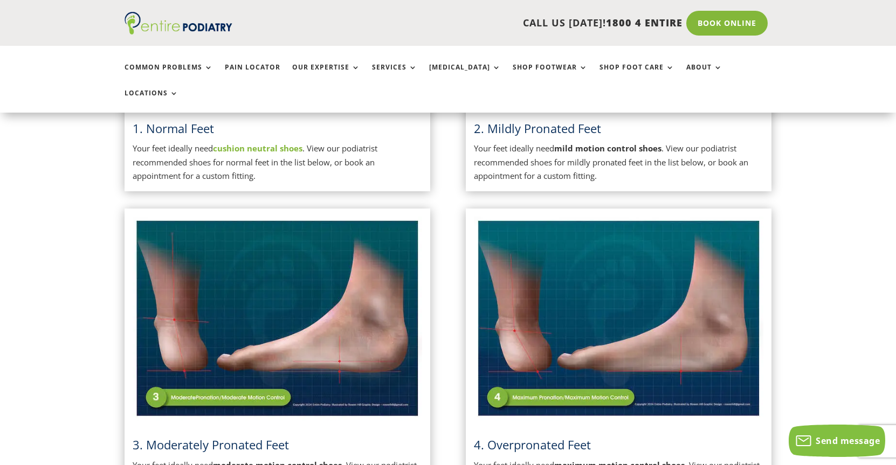
scroll to position [221, 0]
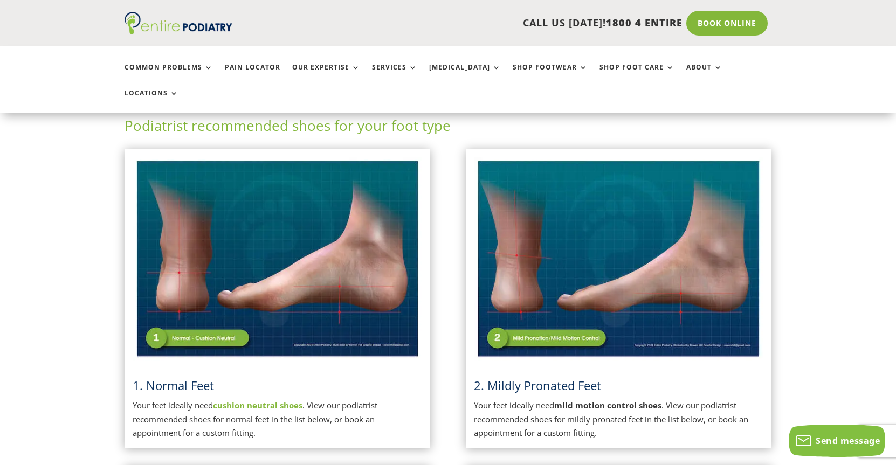
click at [205, 377] on link "1. Normal Feet" at bounding box center [173, 385] width 81 height 16
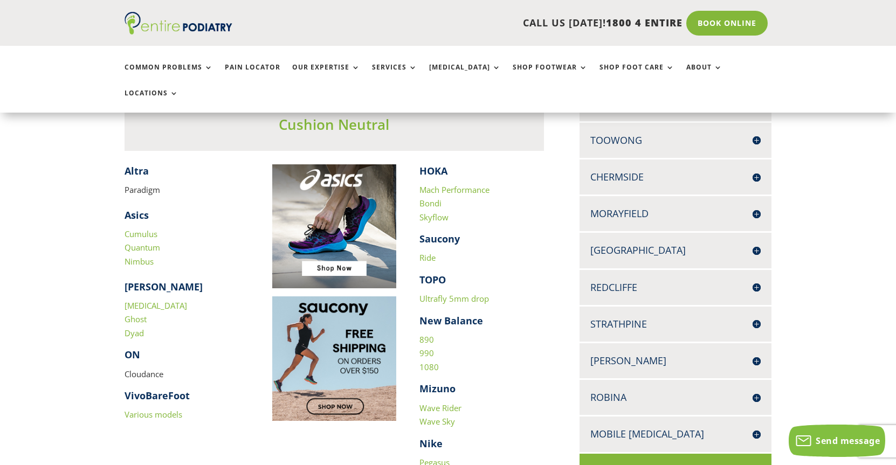
scroll to position [351, 0]
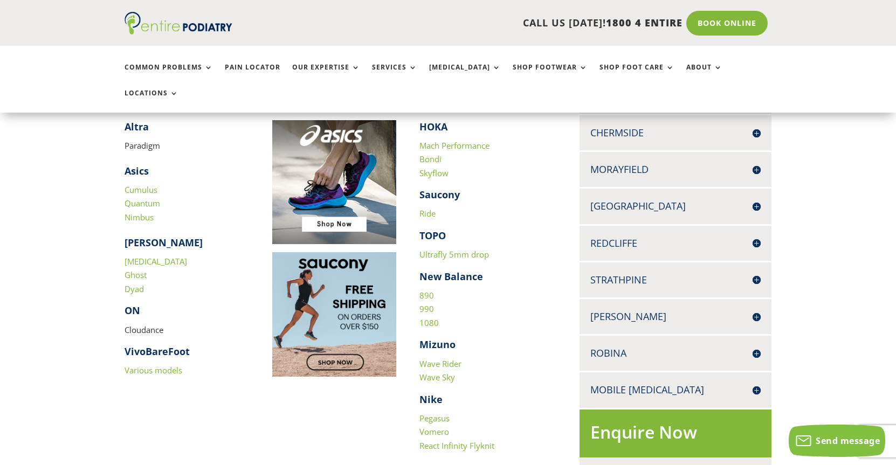
click at [425, 317] on link "1080" at bounding box center [428, 322] width 19 height 11
click at [440, 358] on link "Wave Rider" at bounding box center [440, 363] width 42 height 11
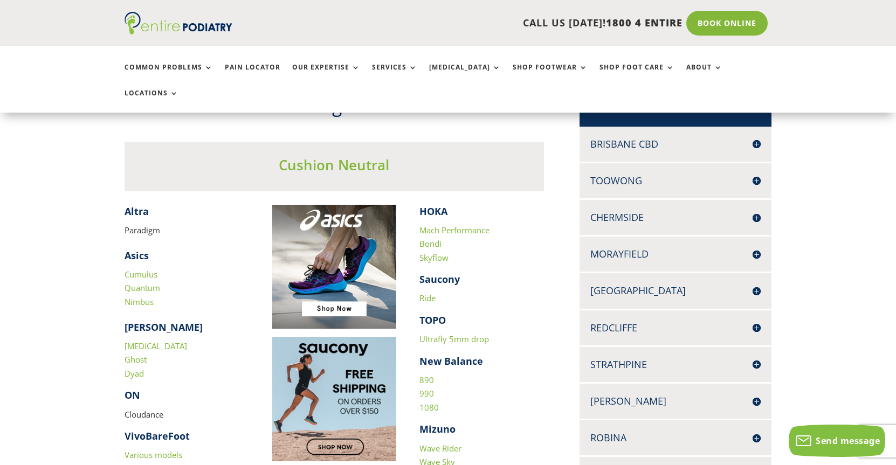
scroll to position [397, 0]
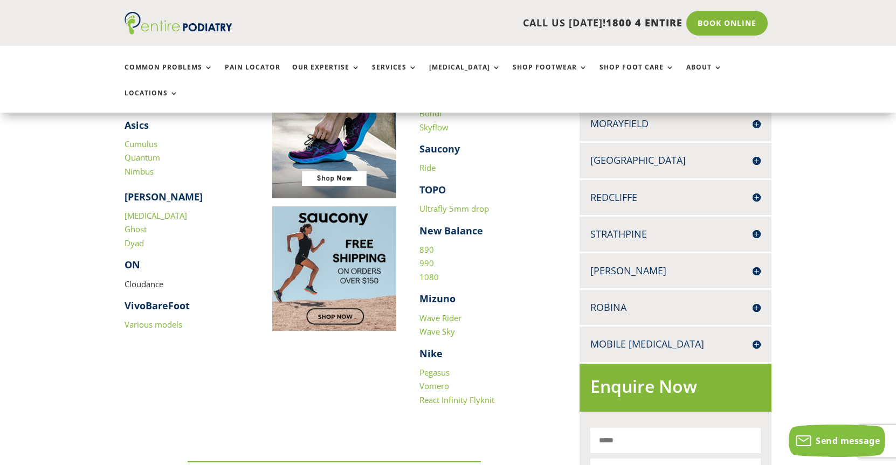
click at [448, 326] on link "Wave Sky" at bounding box center [437, 331] width 36 height 11
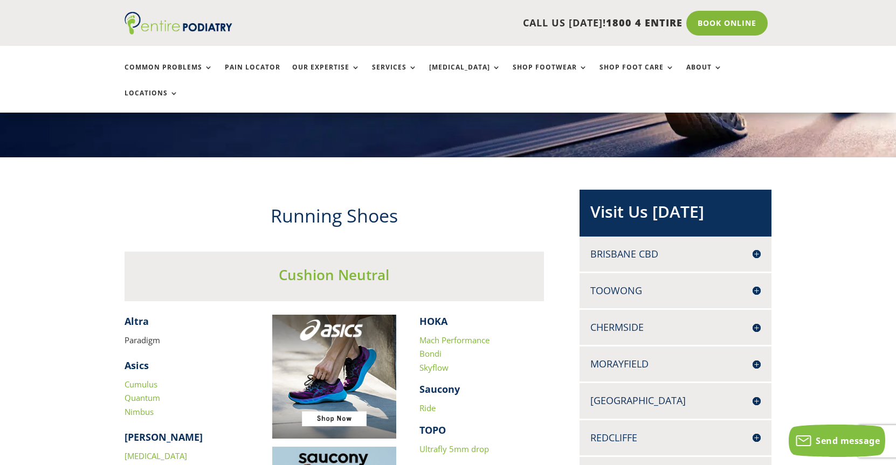
scroll to position [226, 0]
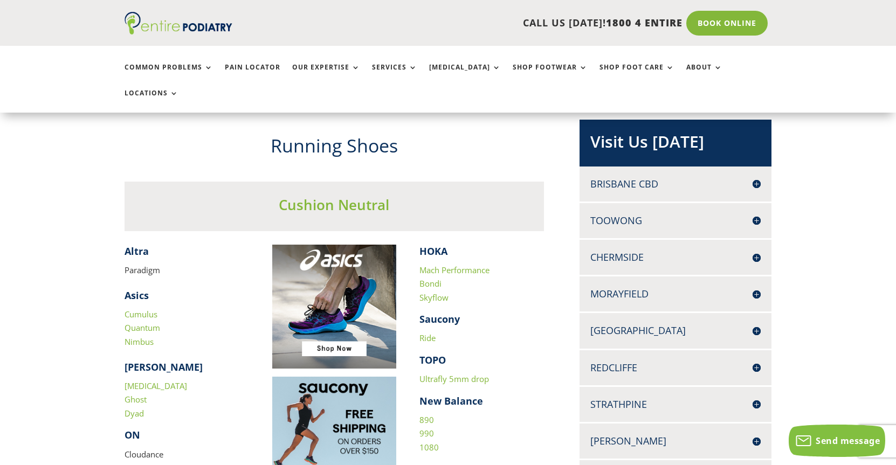
click at [148, 309] on link "Cumulus" at bounding box center [140, 314] width 33 height 11
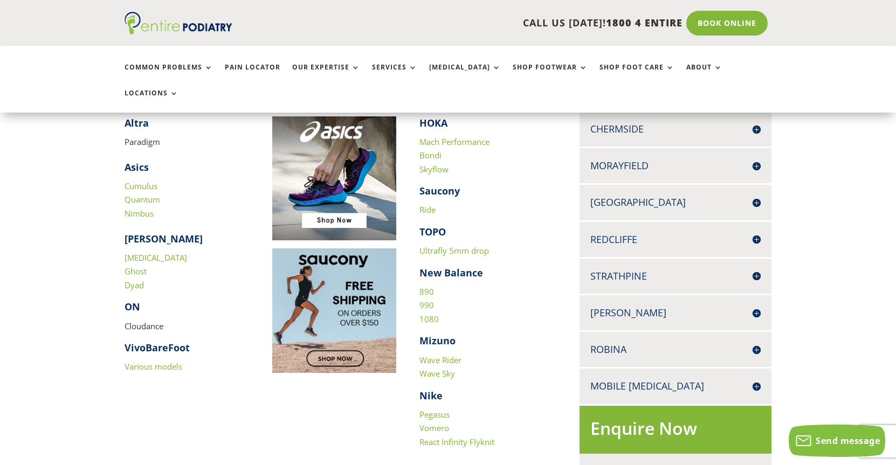
scroll to position [357, 0]
